Goal: Information Seeking & Learning: Learn about a topic

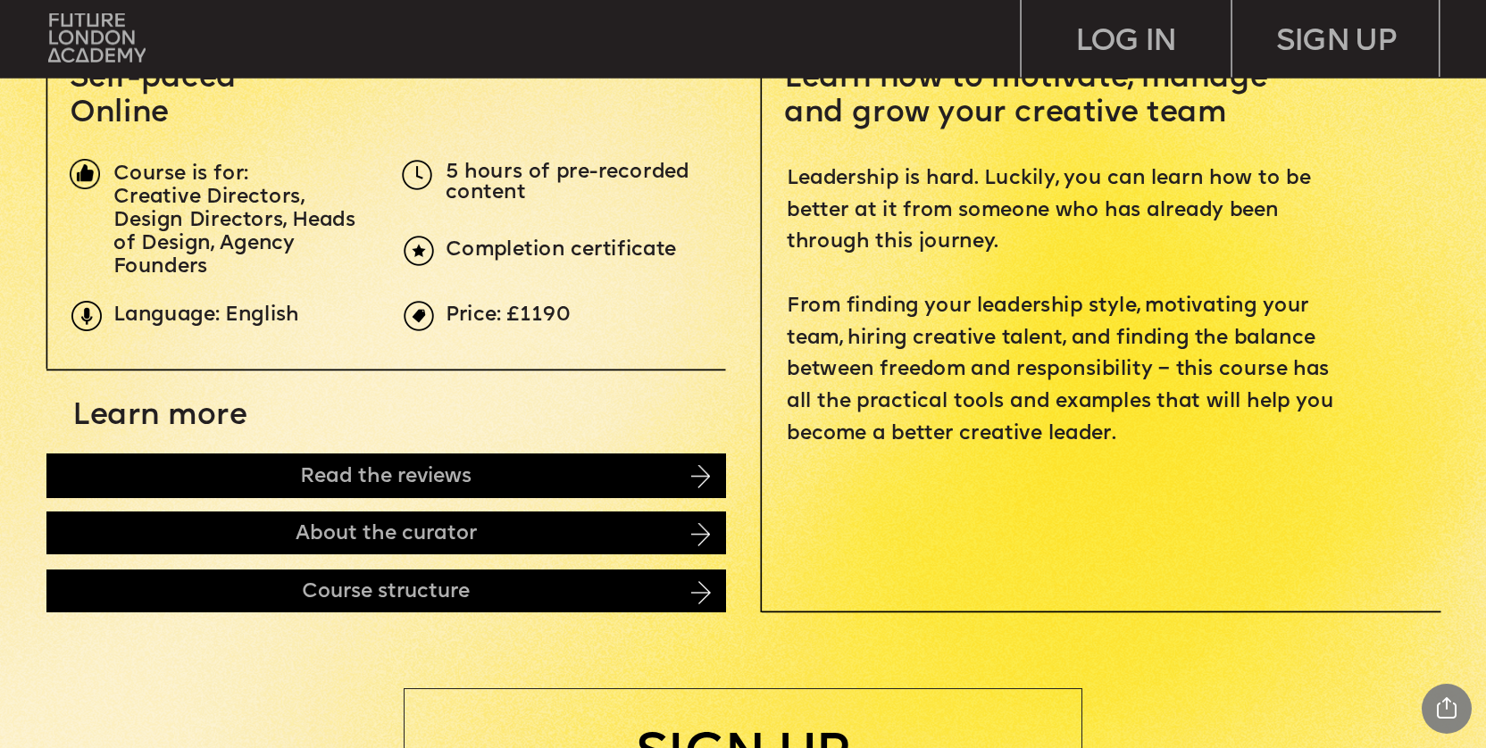
scroll to position [750, 0]
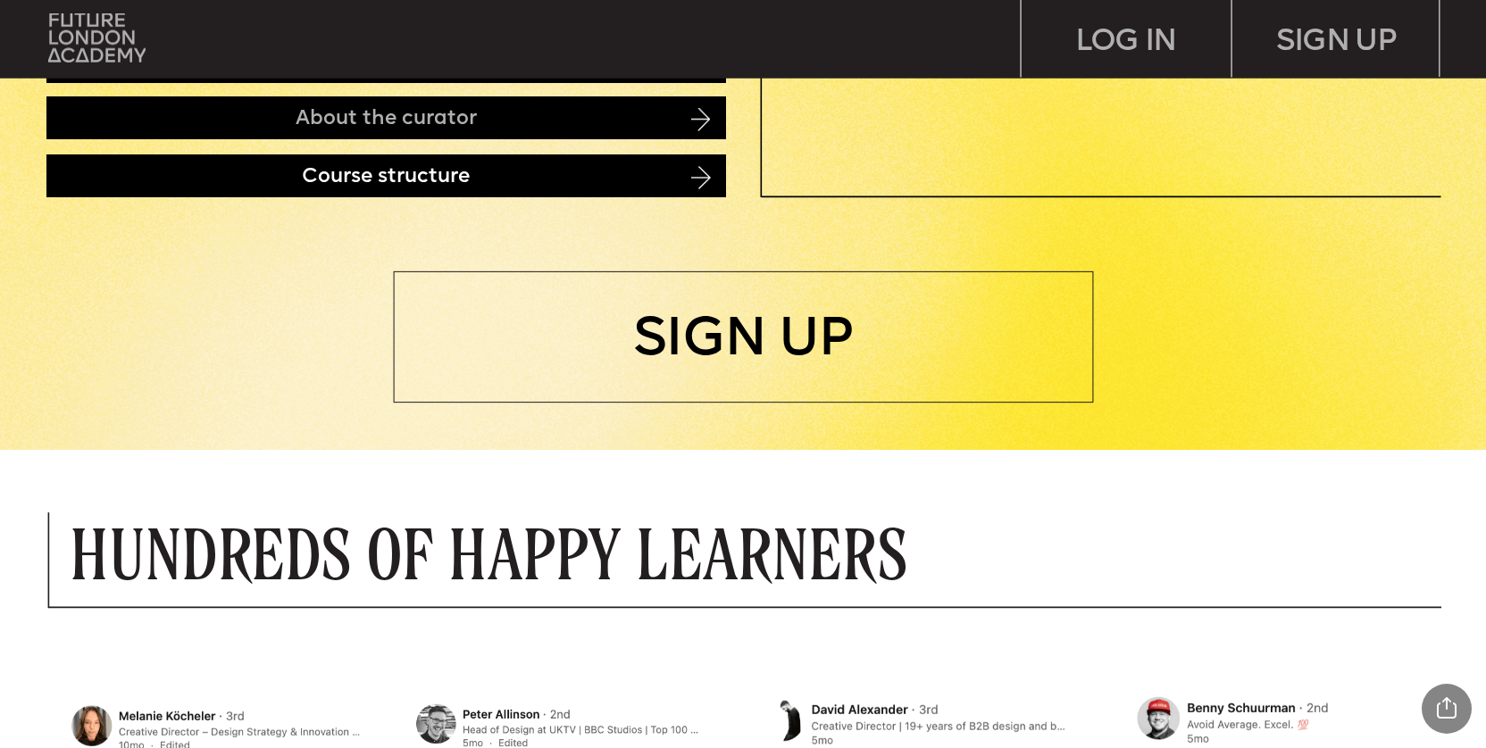
click at [697, 188] on div "Course structure" at bounding box center [386, 177] width 680 height 44
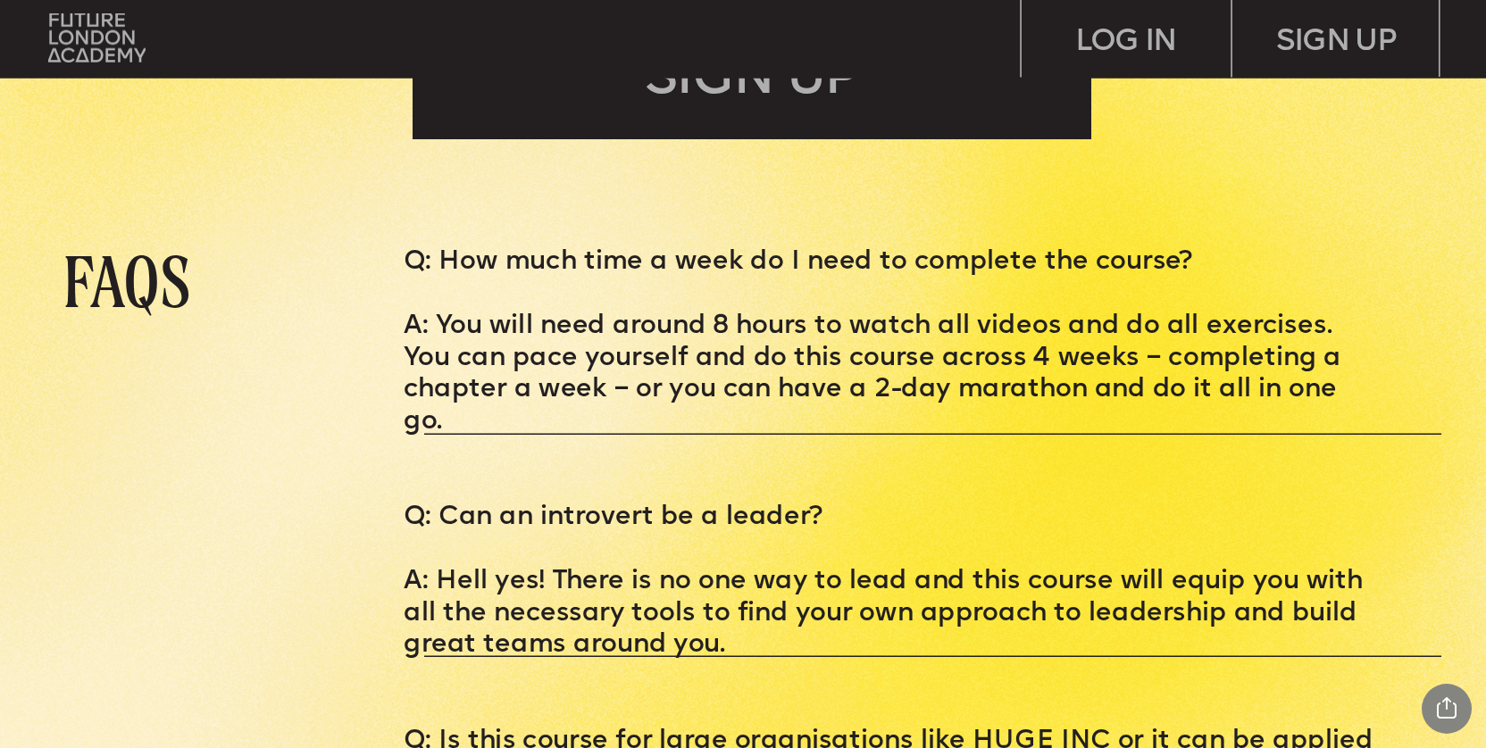
scroll to position [6945, 0]
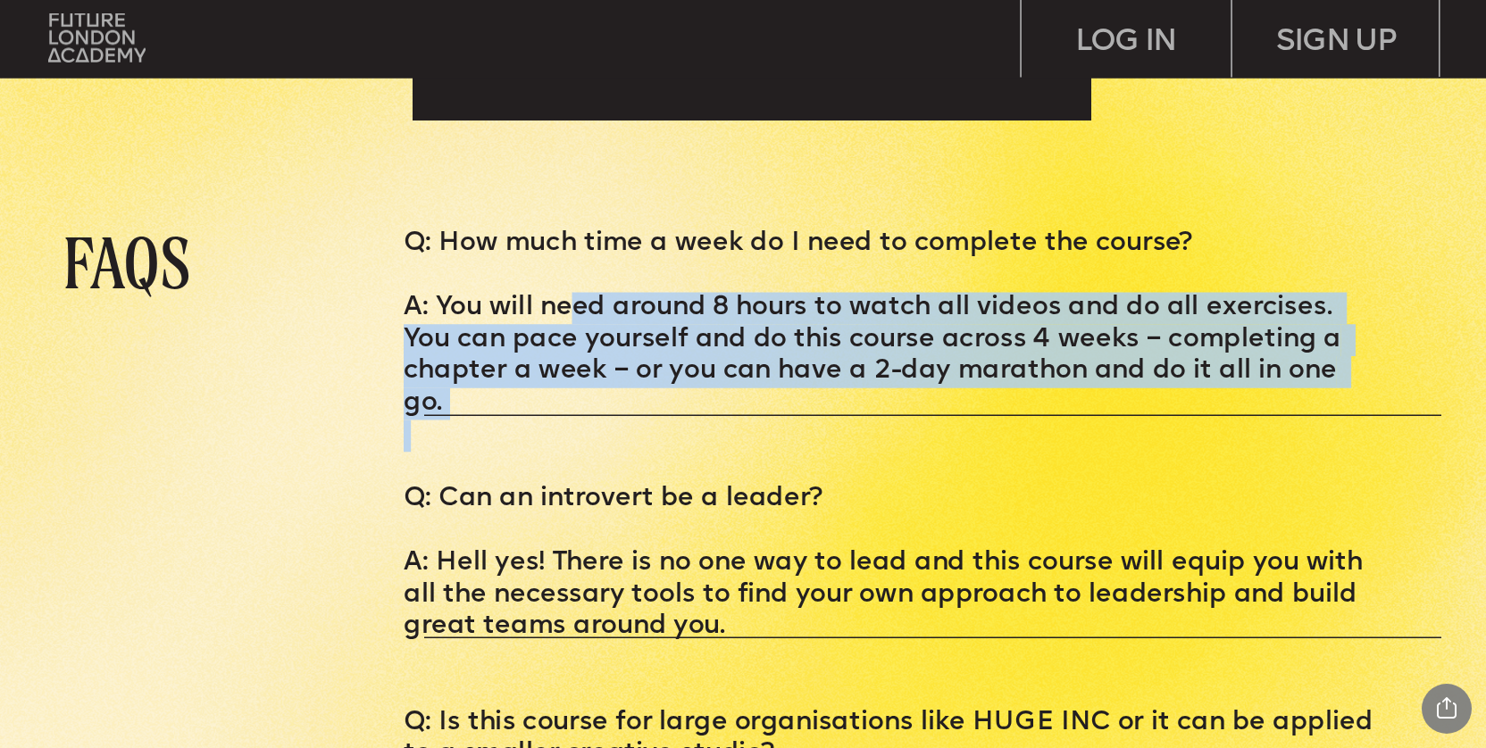
drag, startPoint x: 575, startPoint y: 307, endPoint x: 614, endPoint y: 399, distance: 99.7
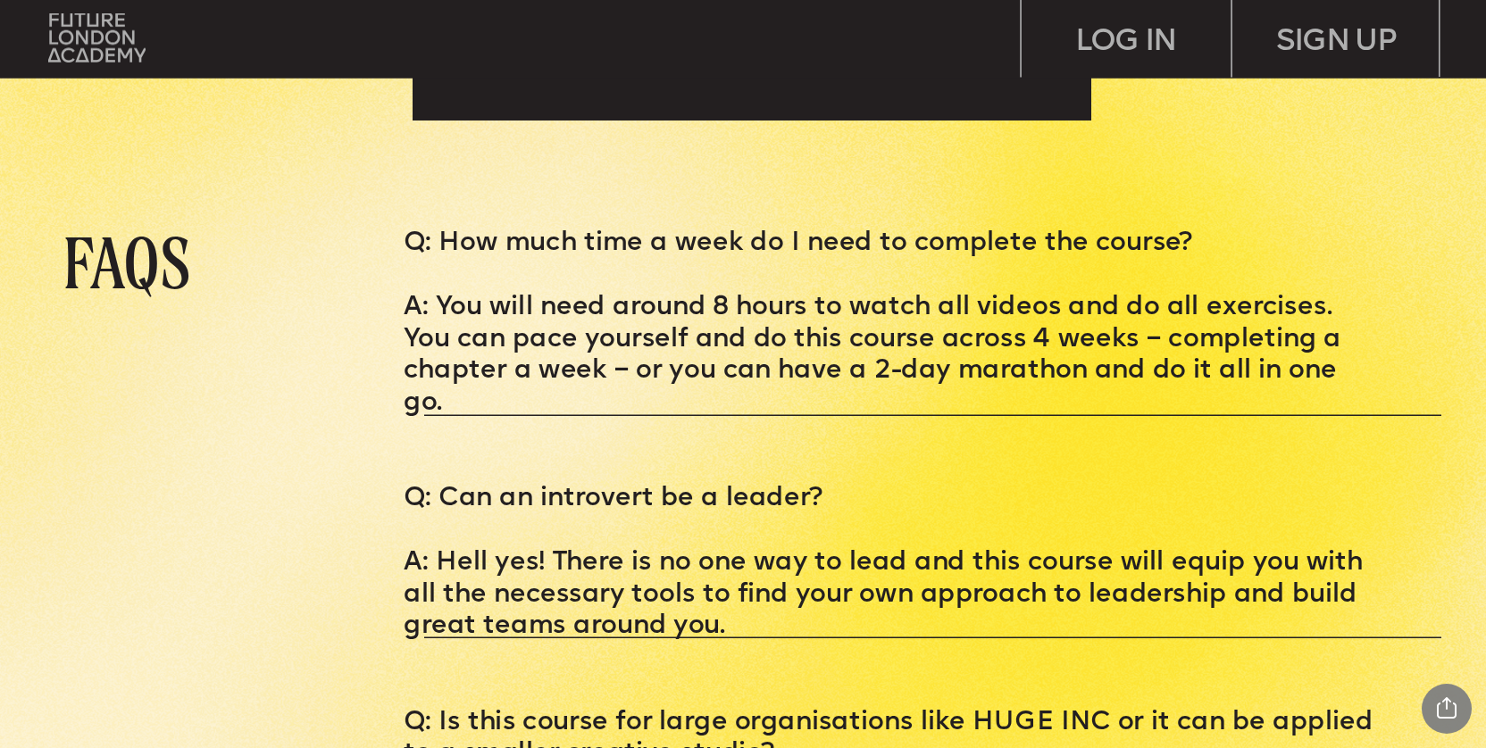
click at [492, 306] on p "A: You will need around 8 hours to watch all videos and do all exercises. You c…" at bounding box center [891, 357] width 975 height 128
click at [732, 328] on p "A: You will need around 8 hours to watch all videos and do all exercises. You c…" at bounding box center [891, 357] width 975 height 128
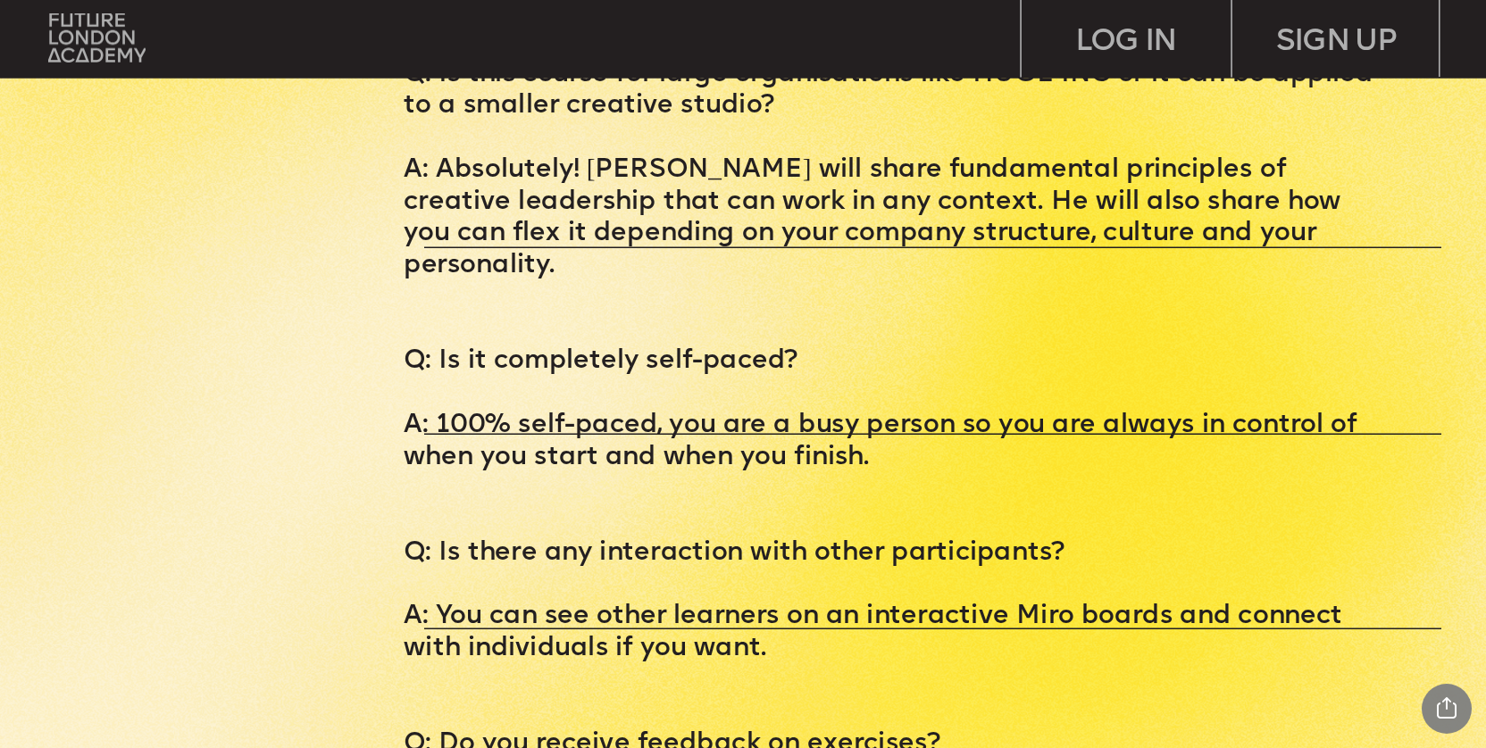
scroll to position [7603, 0]
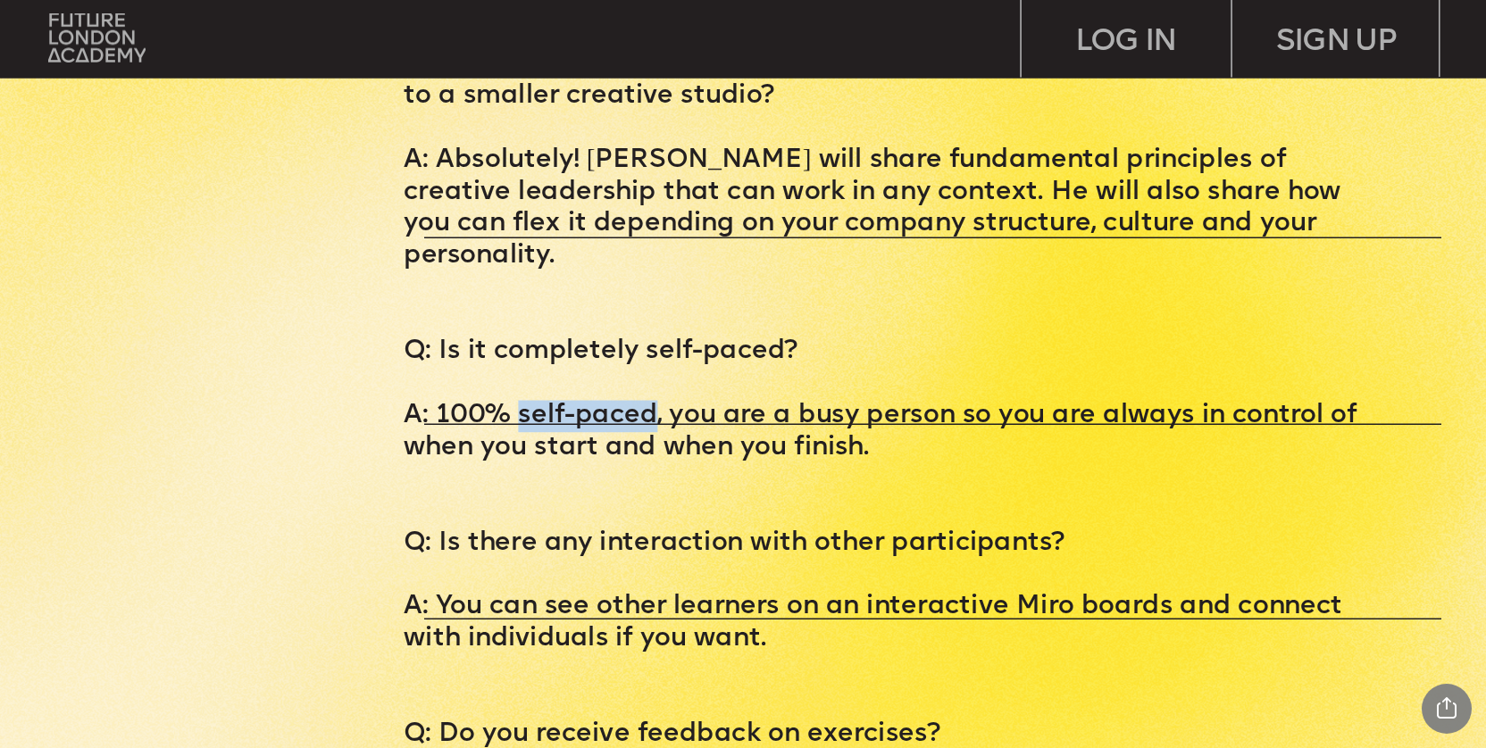
drag, startPoint x: 521, startPoint y: 352, endPoint x: 648, endPoint y: 347, distance: 126.9
click at [648, 401] on p "A: 100% self-paced, you are a busy person so you are always in control of when …" at bounding box center [891, 433] width 975 height 64
copy p "self-paced"
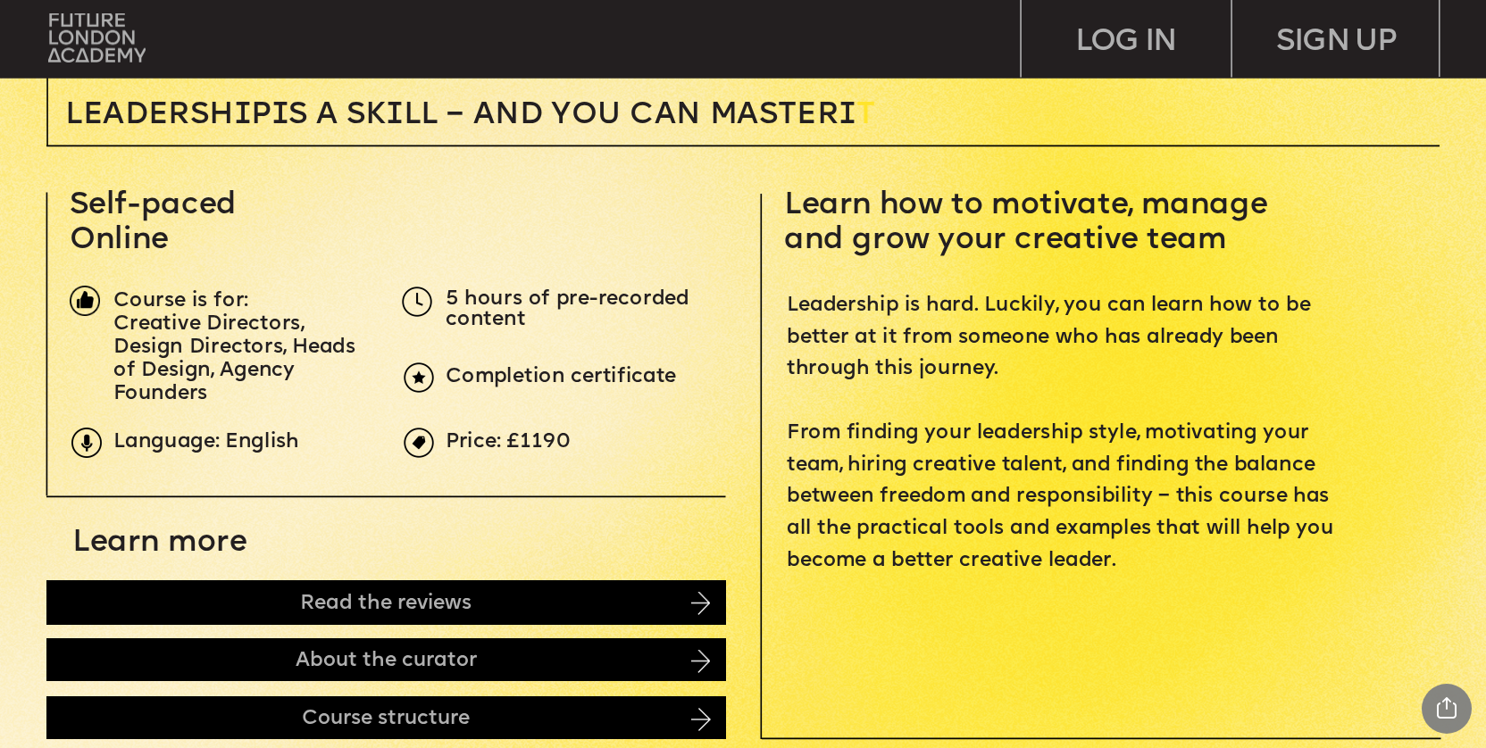
scroll to position [681, 0]
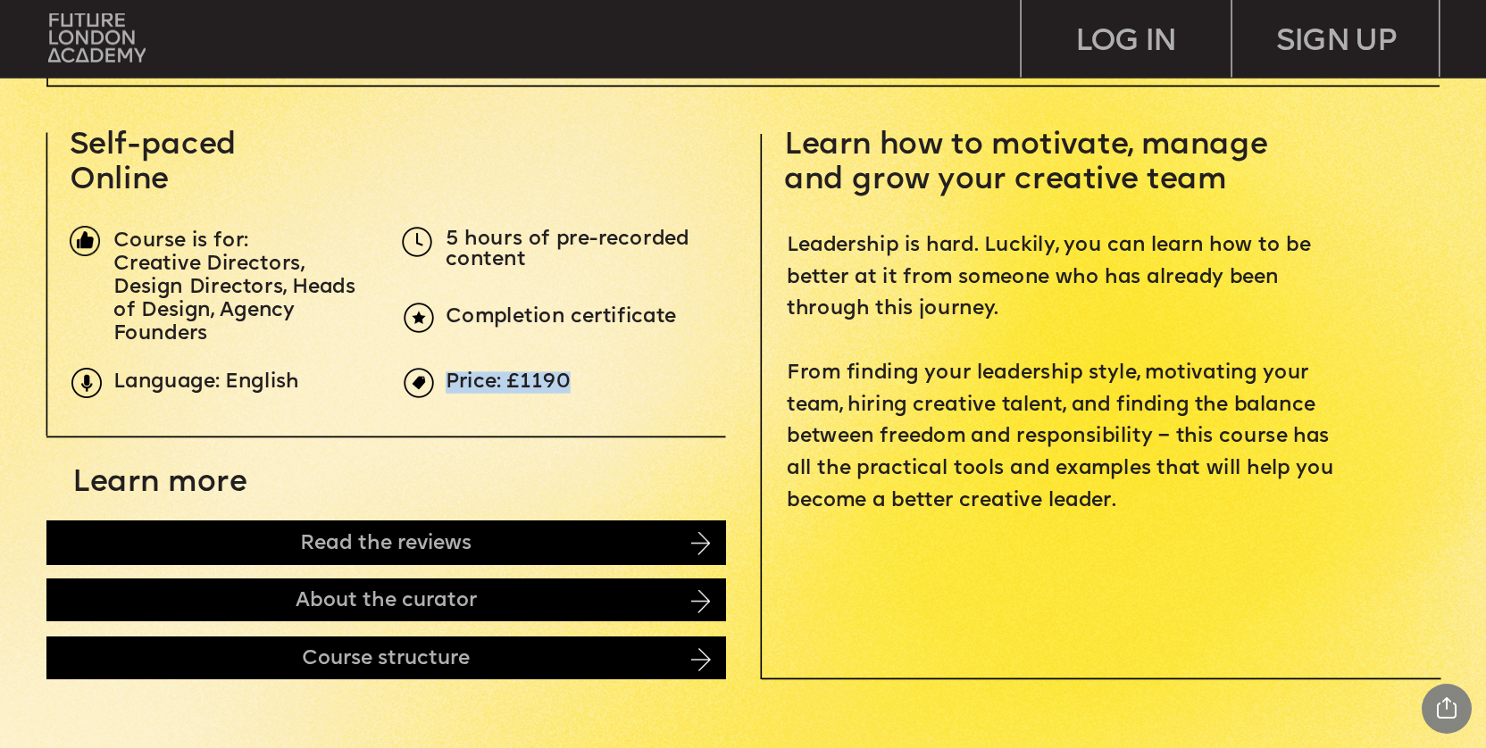
drag, startPoint x: 452, startPoint y: 379, endPoint x: 575, endPoint y: 383, distance: 123.3
click at [575, 383] on p "Price: £1190" at bounding box center [794, 383] width 697 height 21
copy span "Price: £1190"
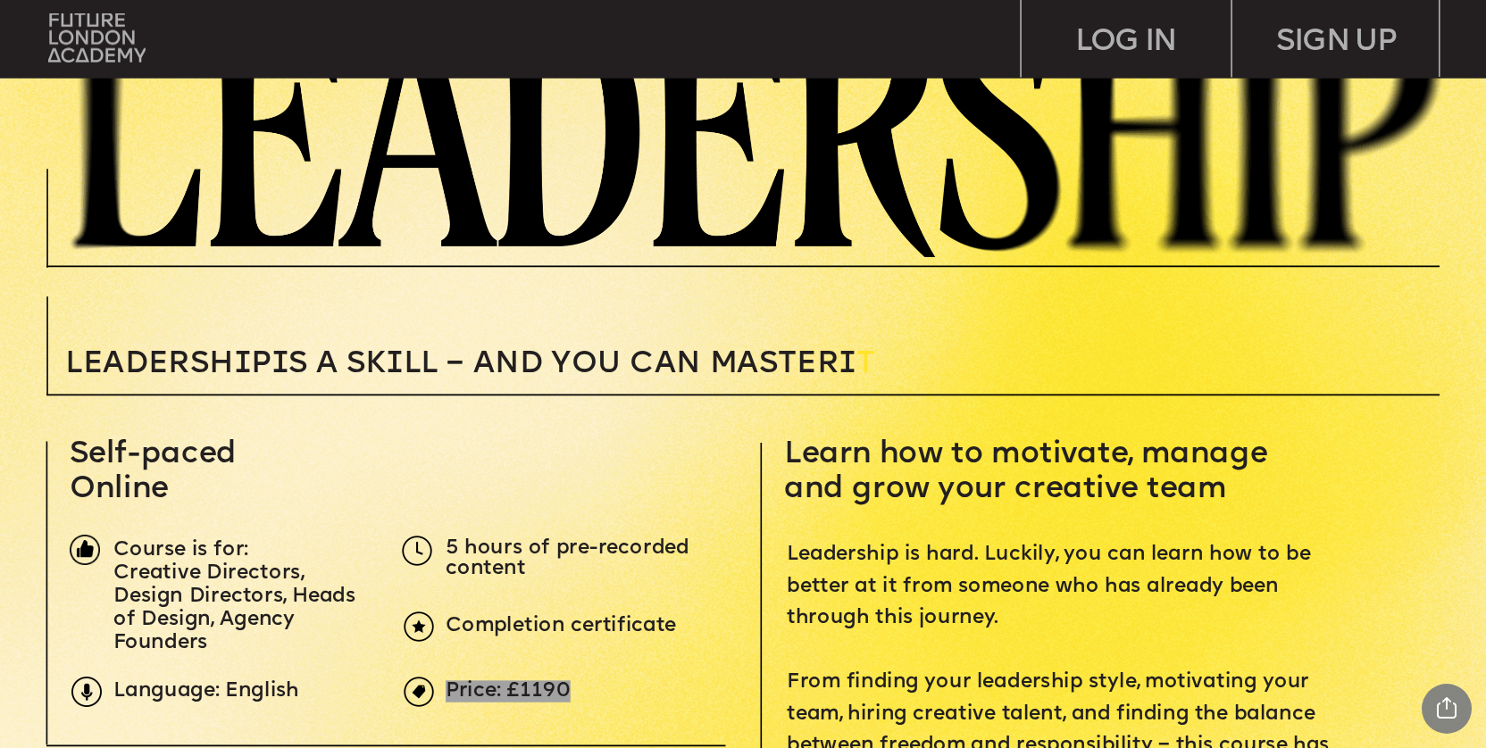
scroll to position [307, 0]
